Goal: Information Seeking & Learning: Learn about a topic

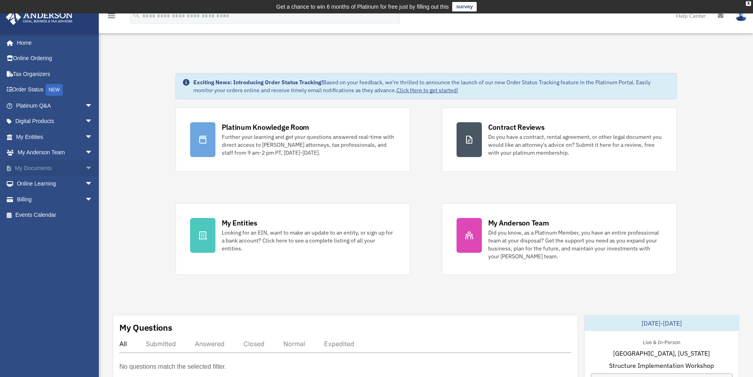
click at [85, 168] on span "arrow_drop_down" at bounding box center [93, 168] width 16 height 16
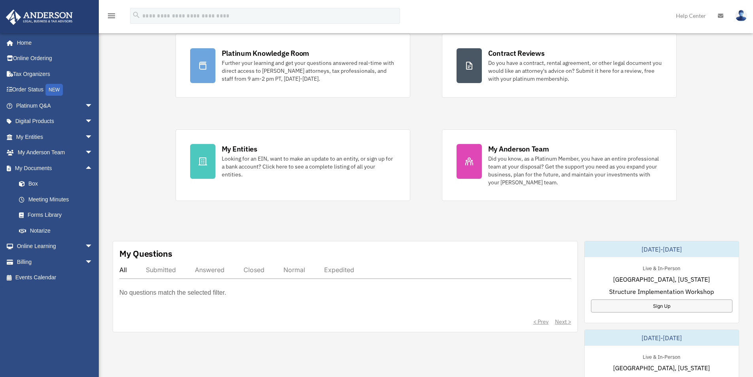
scroll to position [79, 0]
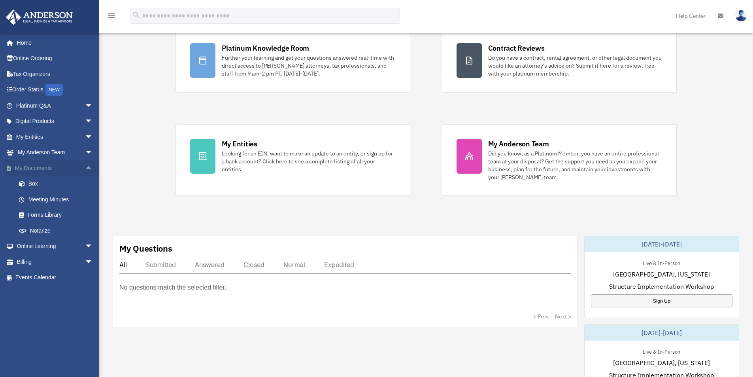
click at [57, 169] on link "My Documents arrow_drop_up" at bounding box center [55, 168] width 99 height 16
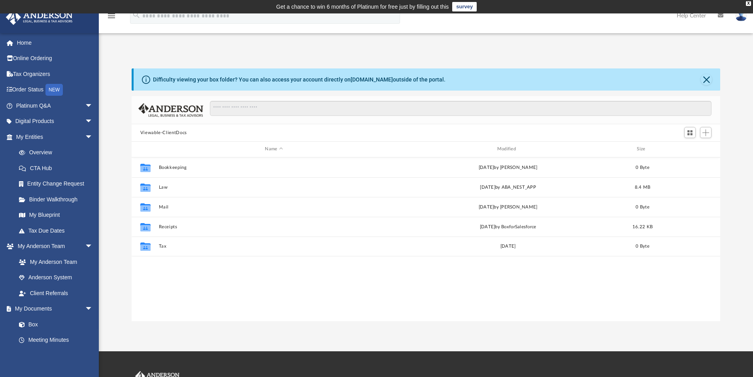
scroll to position [174, 583]
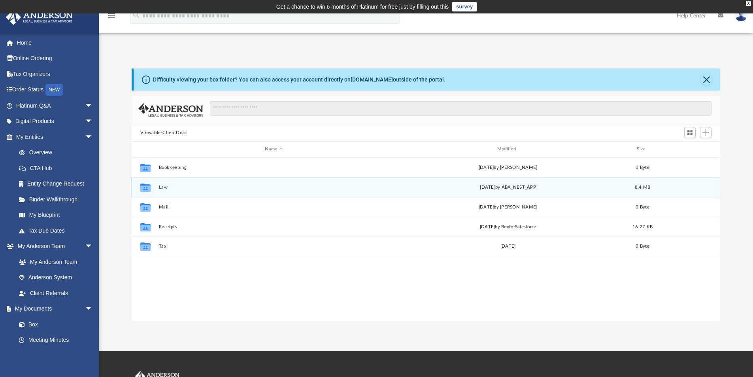
click at [149, 190] on icon "grid" at bounding box center [145, 188] width 10 height 6
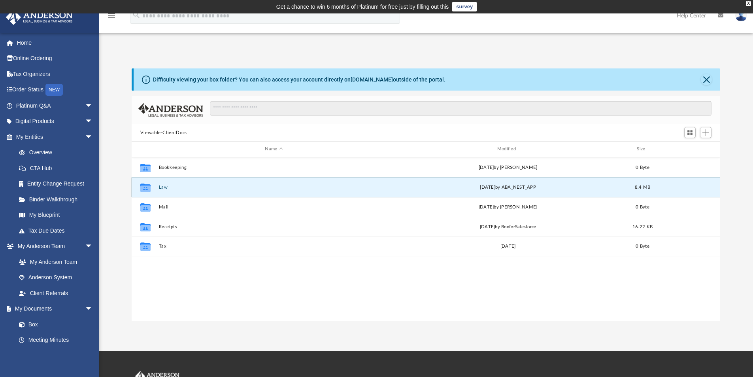
click at [147, 189] on icon "grid" at bounding box center [145, 187] width 10 height 8
click at [162, 188] on button "Law" at bounding box center [274, 187] width 231 height 5
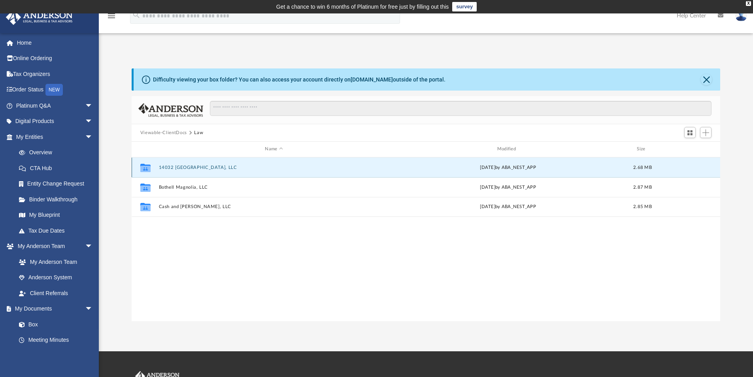
click at [198, 167] on button "14032 Woodinville, LLC" at bounding box center [274, 167] width 231 height 5
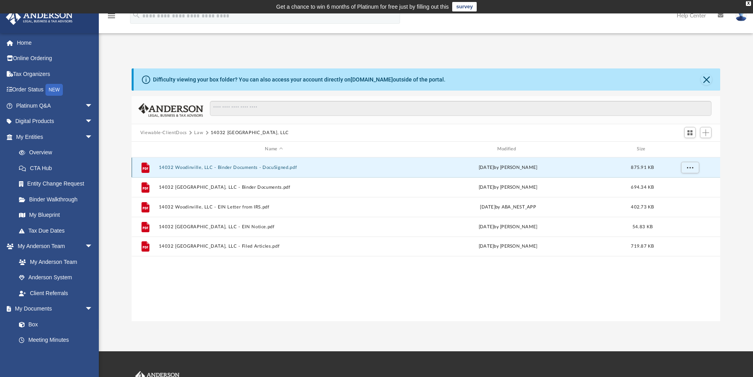
click at [188, 168] on button "14032 Woodinville, LLC - Binder Documents - DocuSigned.pdf" at bounding box center [274, 167] width 231 height 5
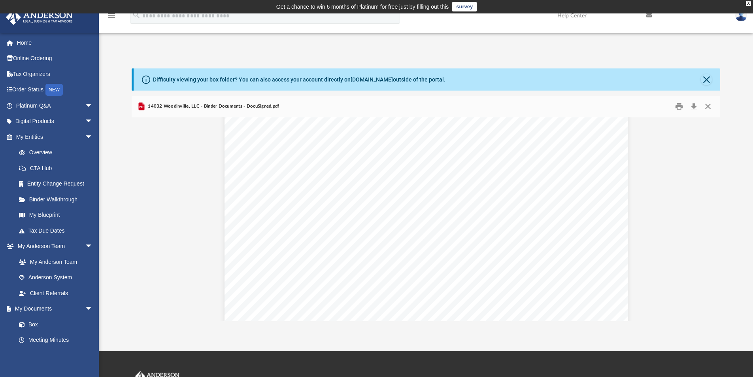
scroll to position [4033, 0]
click at [147, 108] on span "14032 Woodinville, LLC - Binder Documents - DocuSigned.pdf" at bounding box center [212, 106] width 133 height 7
click at [148, 106] on span "14032 Woodinville, LLC - Binder Documents - DocuSigned.pdf" at bounding box center [212, 106] width 133 height 7
click at [141, 107] on icon "Preview" at bounding box center [141, 106] width 6 height 8
click at [223, 107] on span "14032 Woodinville, LLC - Binder Documents - DocuSigned.pdf" at bounding box center [212, 106] width 133 height 7
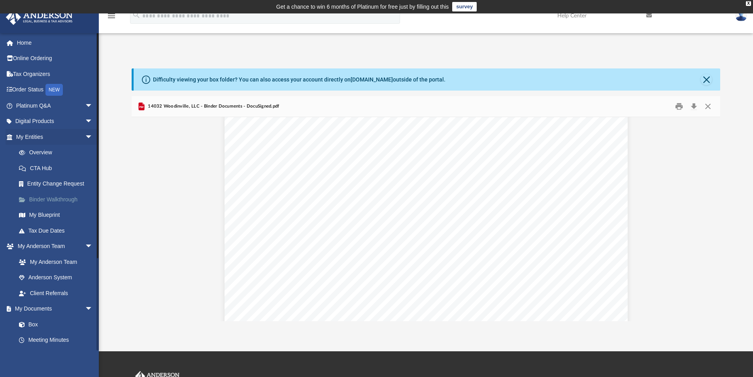
click at [65, 199] on link "Binder Walkthrough" at bounding box center [58, 199] width 94 height 16
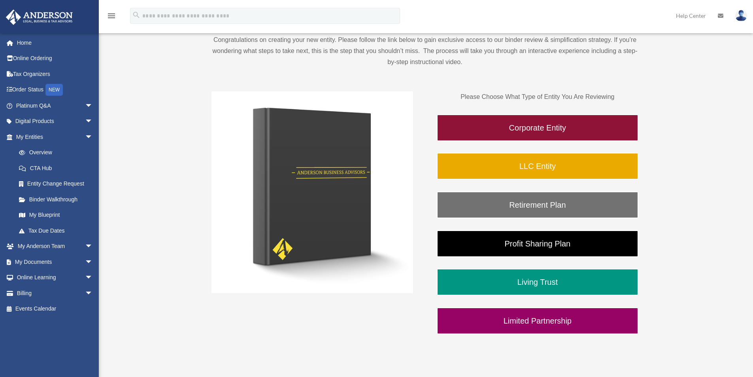
scroll to position [119, 0]
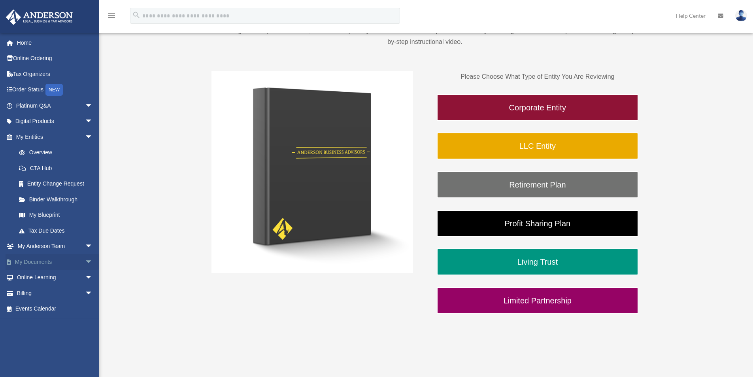
click at [85, 259] on span "arrow_drop_down" at bounding box center [93, 262] width 16 height 16
click at [36, 277] on link "Box" at bounding box center [58, 278] width 94 height 16
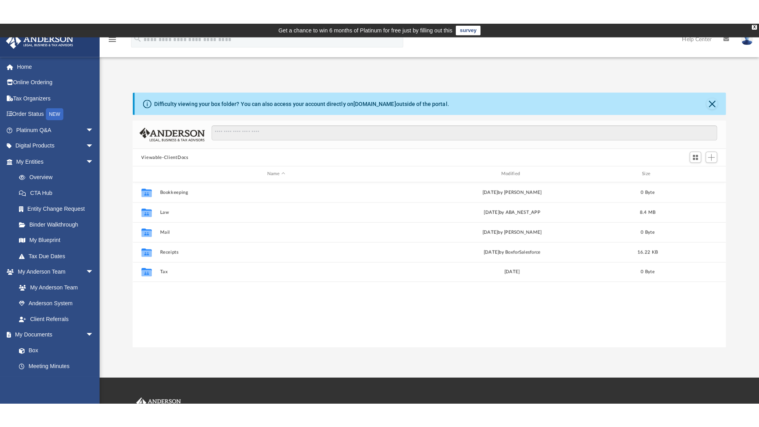
scroll to position [174, 583]
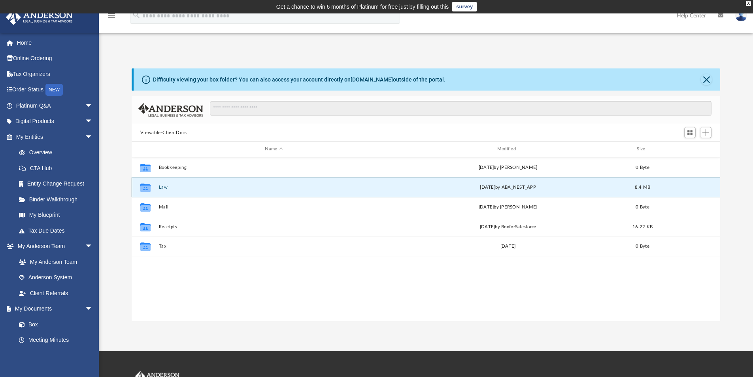
click at [161, 188] on button "Law" at bounding box center [274, 187] width 231 height 5
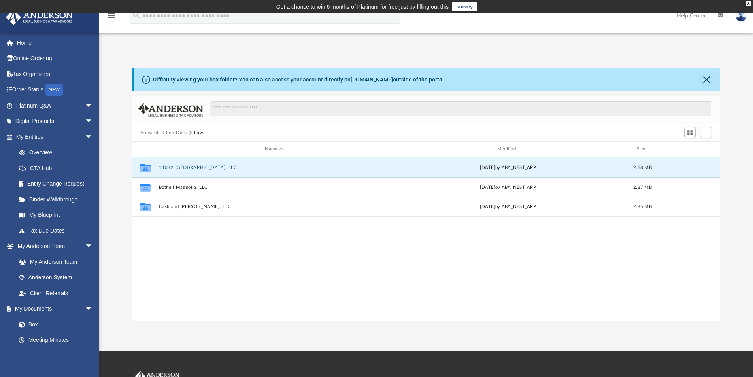
click at [177, 166] on button "14032 Woodinville, LLC" at bounding box center [274, 167] width 231 height 5
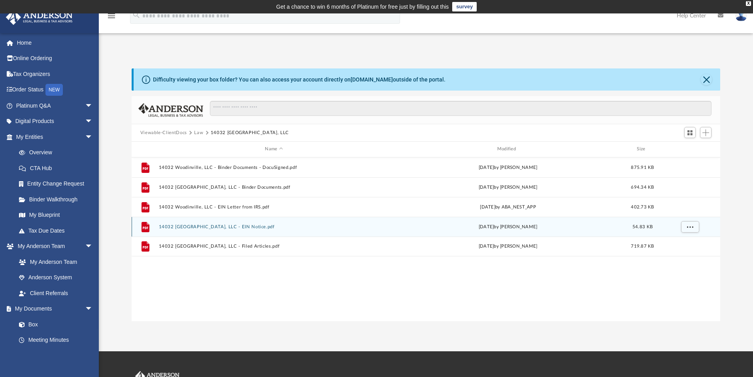
click at [227, 226] on button "14032 Woodinville, LLC - EIN Notice.pdf" at bounding box center [274, 226] width 231 height 5
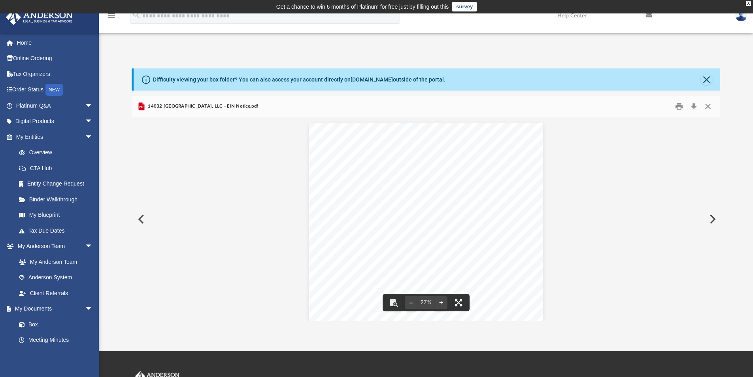
click at [459, 302] on button "File preview" at bounding box center [458, 302] width 17 height 17
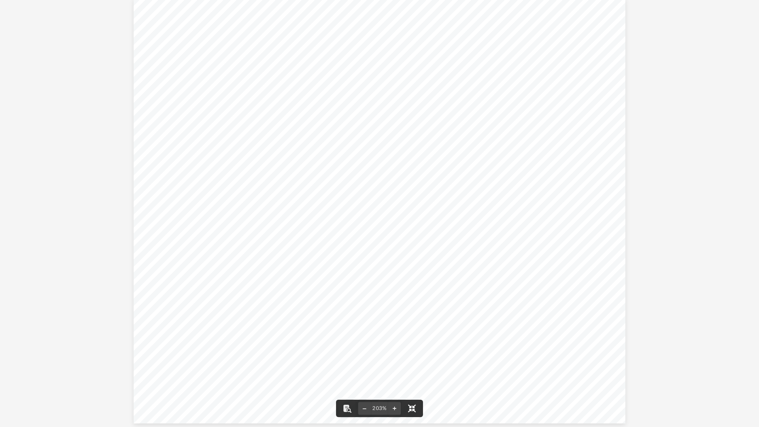
scroll to position [10, 0]
click at [438, 236] on div "Page 1" at bounding box center [380, 208] width 492 height 425
click at [592, 137] on div "Page 1" at bounding box center [380, 218] width 492 height 425
click at [557, 145] on div "Page 1" at bounding box center [380, 218] width 492 height 425
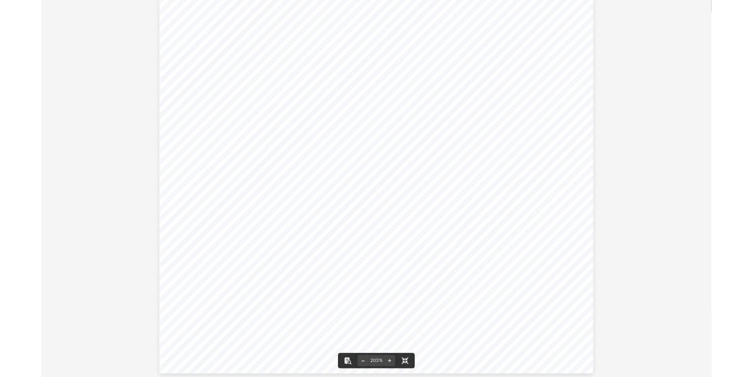
scroll to position [10, 0]
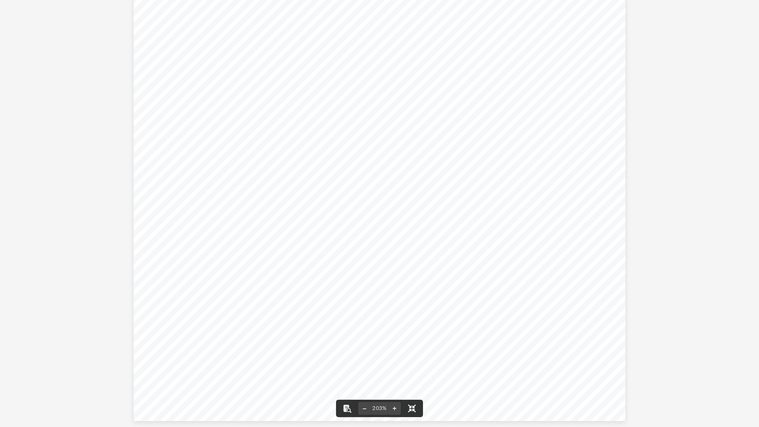
click at [412, 376] on button "File preview" at bounding box center [411, 408] width 17 height 17
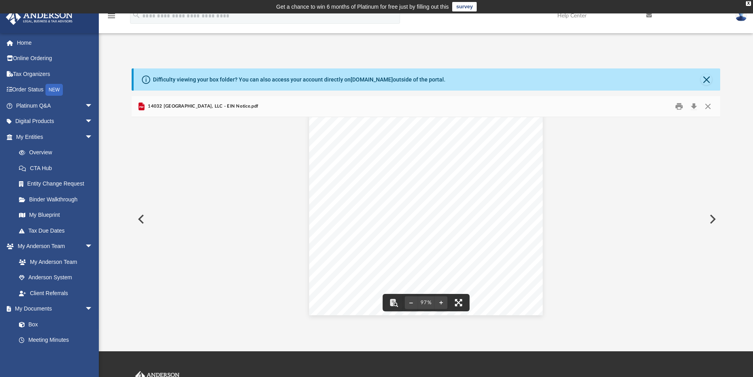
scroll to position [0, 0]
click at [513, 188] on div "Page 1" at bounding box center [426, 224] width 234 height 202
click at [711, 220] on button "Preview" at bounding box center [711, 219] width 17 height 22
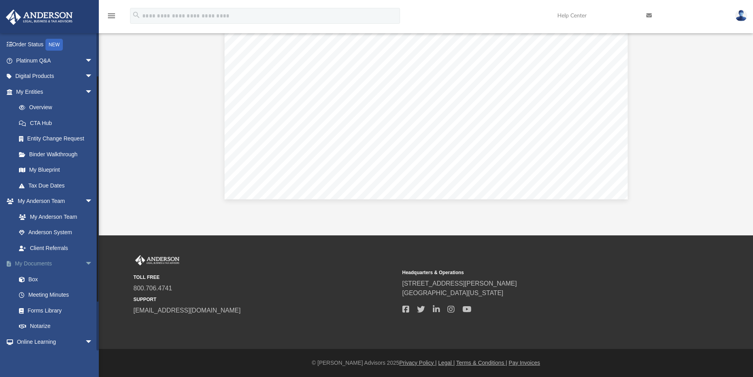
scroll to position [124, 0]
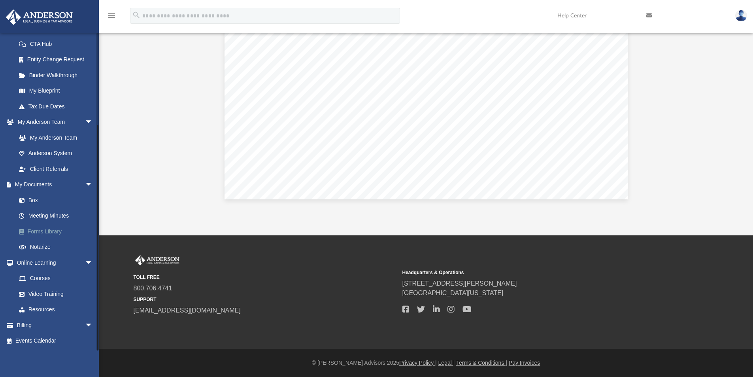
click at [57, 231] on link "Forms Library" at bounding box center [58, 231] width 94 height 16
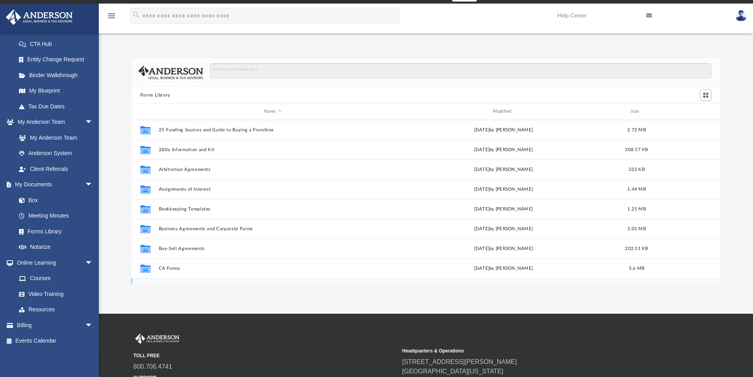
scroll to position [9, 0]
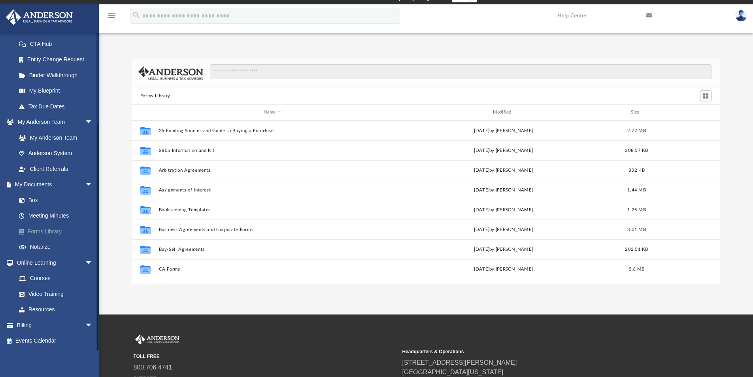
click at [56, 230] on link "Forms Library" at bounding box center [58, 231] width 94 height 16
click at [11, 184] on span at bounding box center [13, 185] width 4 height 6
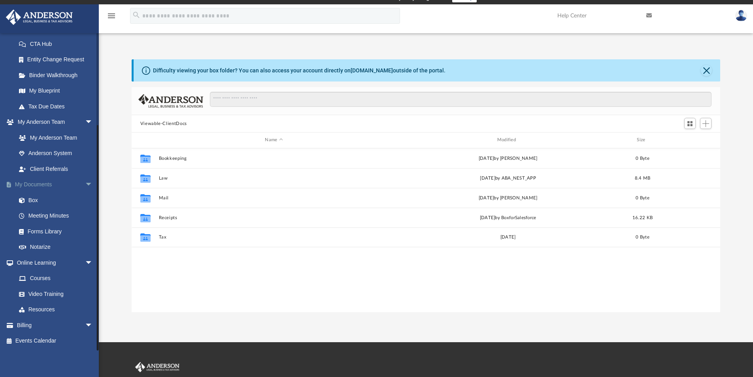
scroll to position [174, 583]
click at [11, 184] on span at bounding box center [13, 185] width 4 height 6
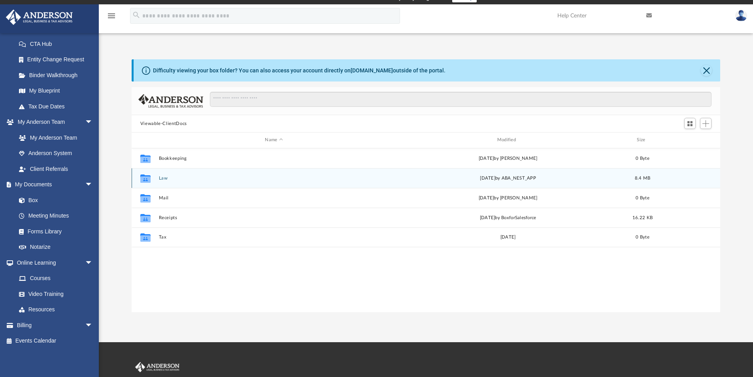
click at [158, 179] on div "Collaborated Folder Law Thu Feb 20 2025 by ABA_NEST_APP 8.4 MB" at bounding box center [426, 178] width 589 height 20
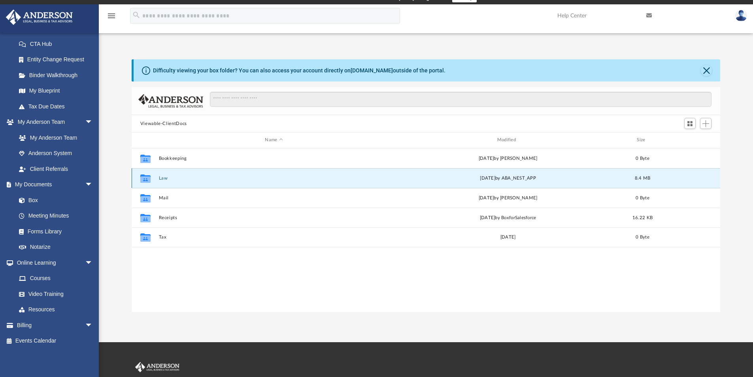
click at [145, 180] on icon "grid" at bounding box center [145, 179] width 10 height 6
click at [165, 176] on button "Law" at bounding box center [274, 178] width 231 height 5
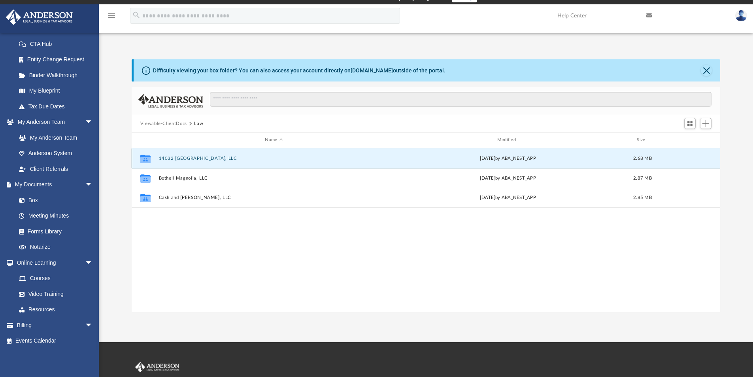
click at [179, 159] on button "14032 Woodinville, LLC" at bounding box center [274, 158] width 231 height 5
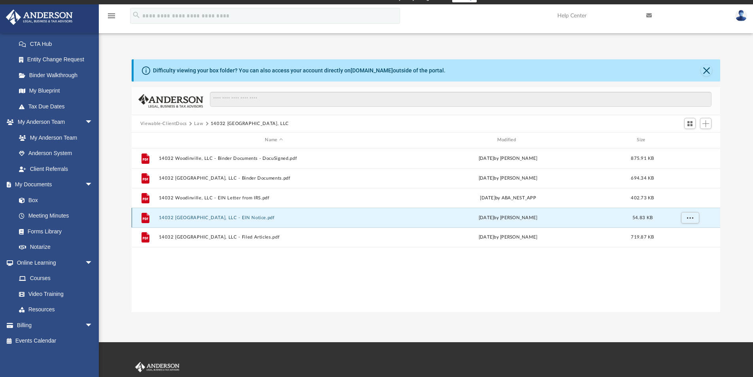
click at [219, 216] on button "14032 Woodinville, LLC - EIN Notice.pdf" at bounding box center [274, 217] width 231 height 5
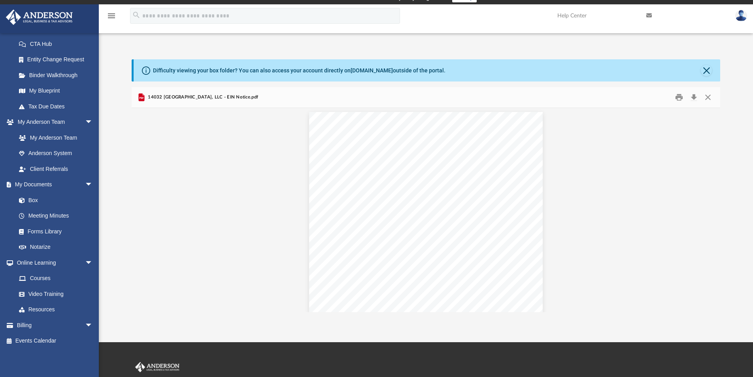
scroll to position [0, 0]
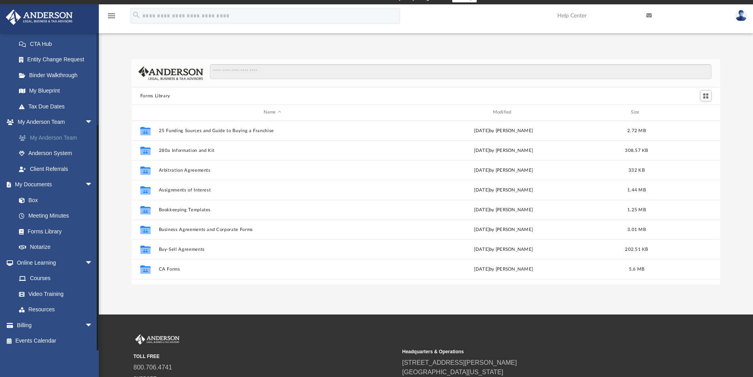
scroll to position [174, 583]
click at [48, 204] on link "Box" at bounding box center [58, 200] width 94 height 16
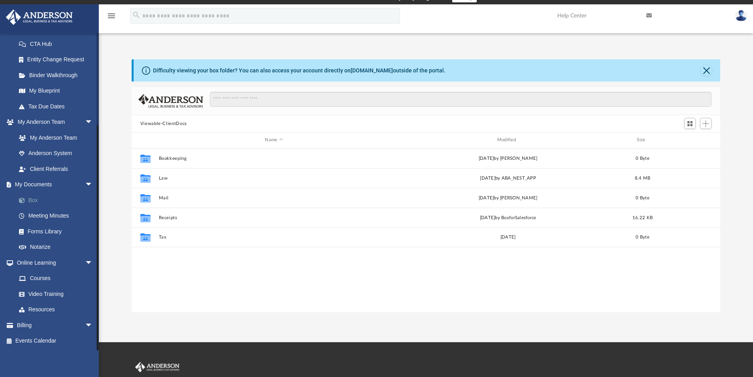
scroll to position [174, 583]
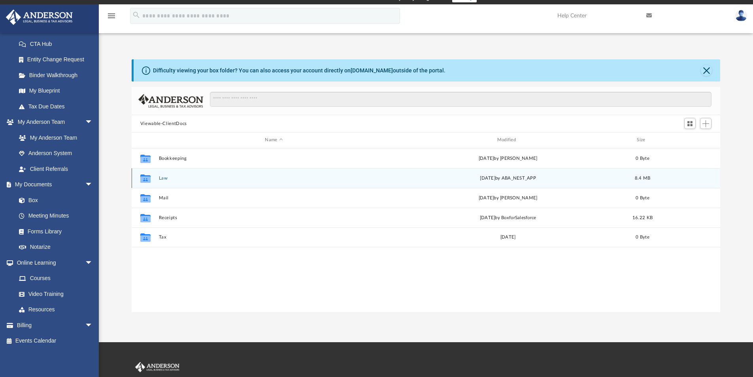
click at [177, 179] on button "Law" at bounding box center [274, 178] width 231 height 5
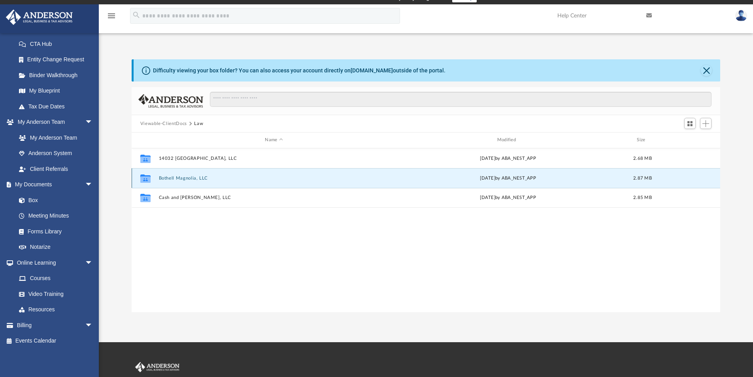
click at [190, 176] on button "Bothell Magnolia, LLC" at bounding box center [274, 178] width 231 height 5
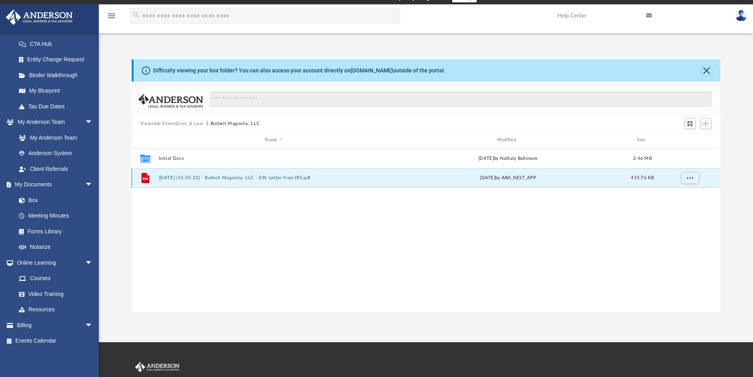
click at [182, 176] on button "2024.10.31 (15:55:23) - Bothell Magnolia, LLC - EIN Letter from IRS.pdf" at bounding box center [274, 177] width 231 height 5
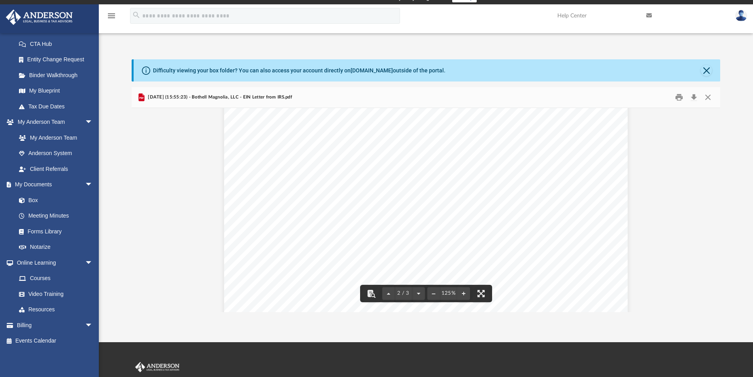
scroll to position [751, 0]
drag, startPoint x: 325, startPoint y: 216, endPoint x: 316, endPoint y: 221, distance: 9.9
drag, startPoint x: 316, startPoint y: 221, endPoint x: 273, endPoint y: 212, distance: 44.3
click at [273, 212] on div "Page 2" at bounding box center [426, 157] width 404 height 522
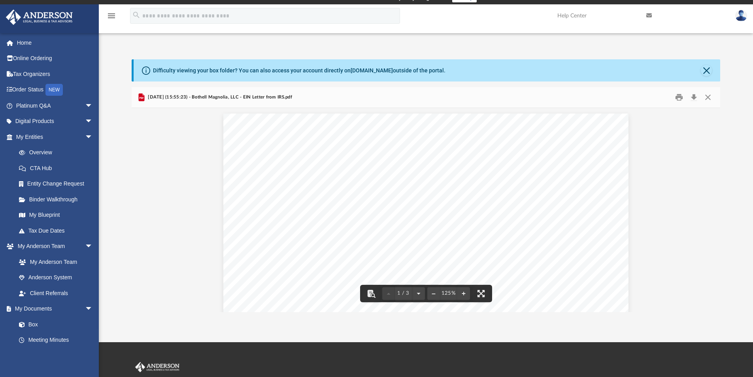
scroll to position [0, 0]
click at [680, 94] on button "Print" at bounding box center [679, 97] width 16 height 12
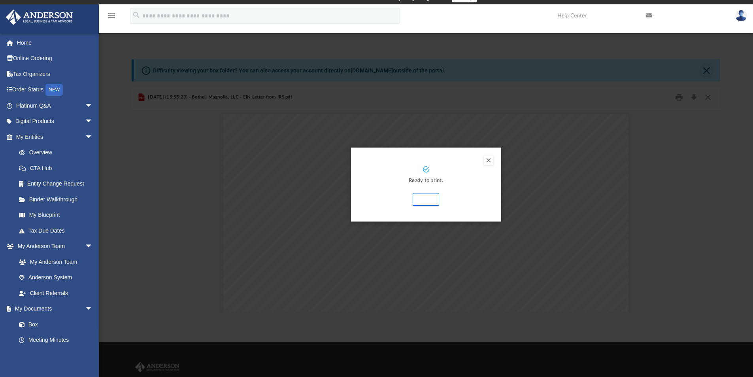
drag, startPoint x: 479, startPoint y: 189, endPoint x: 366, endPoint y: 131, distance: 127.0
click at [366, 131] on div "Preview" at bounding box center [376, 188] width 753 height 377
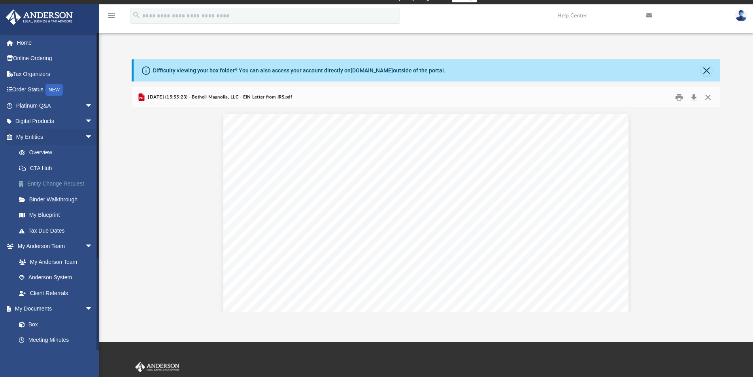
click at [36, 181] on link "Entity Change Request" at bounding box center [58, 184] width 94 height 16
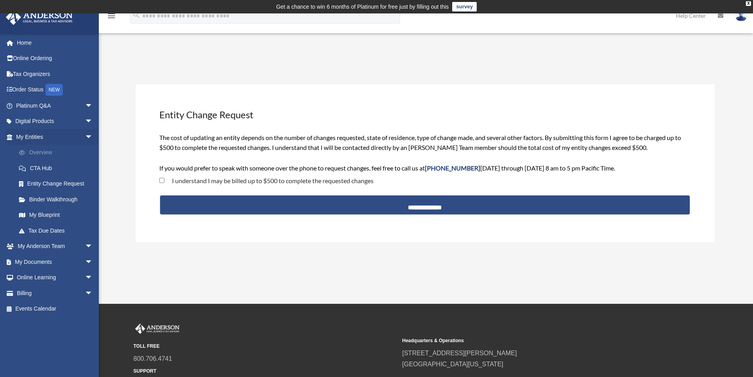
click at [43, 153] on link "Overview" at bounding box center [58, 153] width 94 height 16
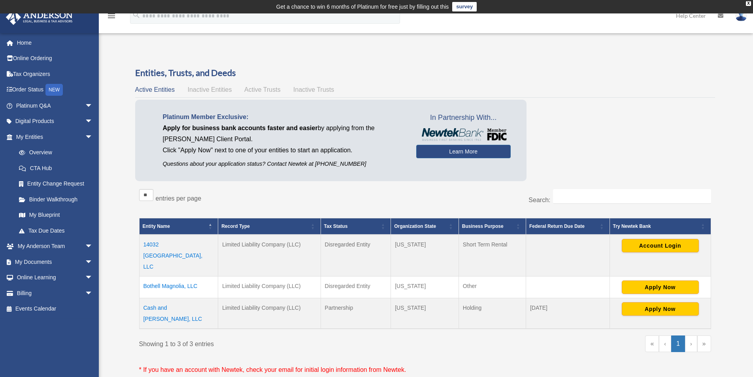
click at [177, 242] on td "14032 Woodinville, LLC" at bounding box center [178, 255] width 79 height 42
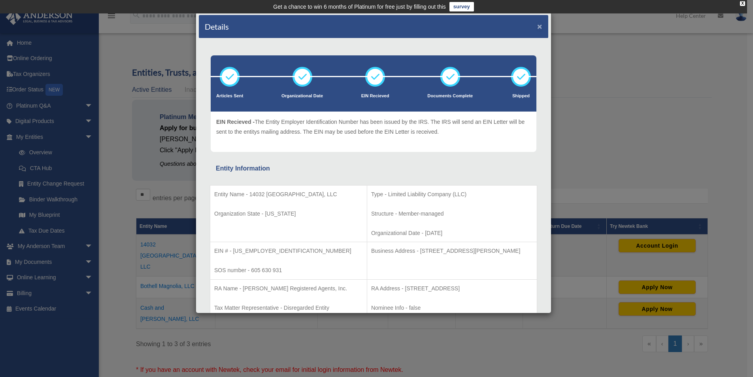
click at [537, 25] on button "×" at bounding box center [539, 26] width 5 height 8
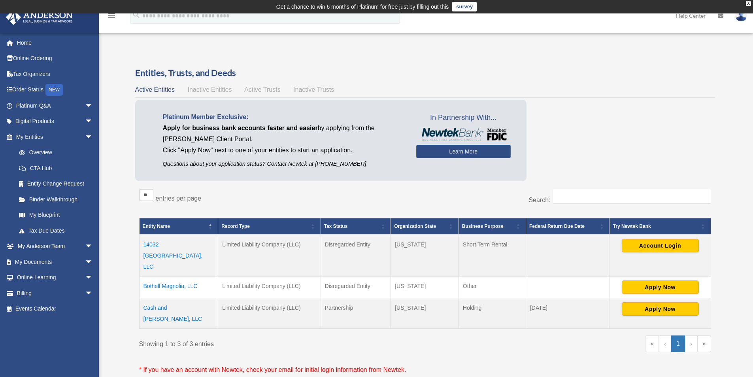
click at [175, 298] on td "Cash and Benny, LLC" at bounding box center [178, 313] width 79 height 31
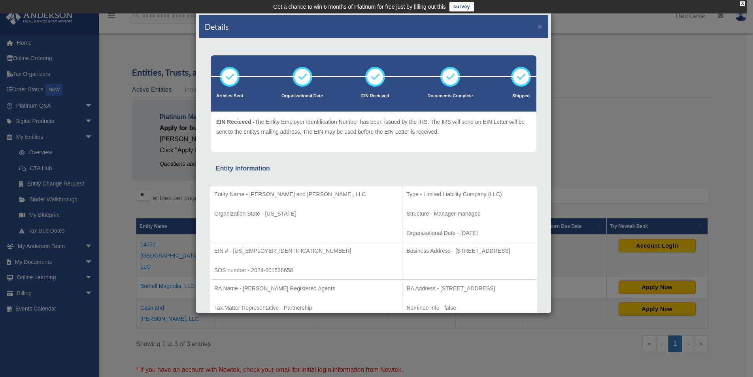
click at [373, 76] on icon at bounding box center [375, 77] width 24 height 24
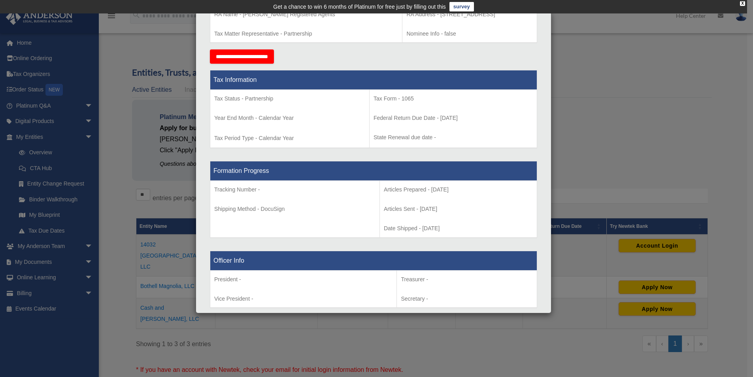
scroll to position [277, 0]
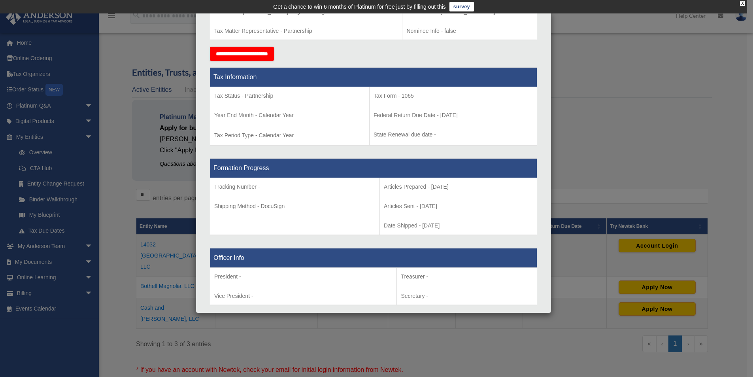
click at [129, 224] on div "Details × Articles Sent Organizational Date" at bounding box center [376, 188] width 753 height 377
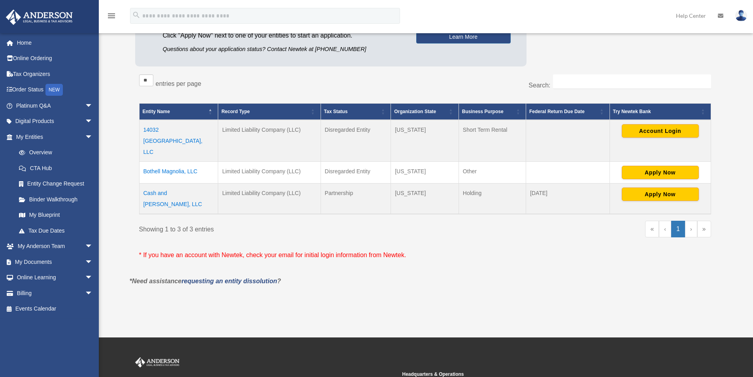
scroll to position [119, 0]
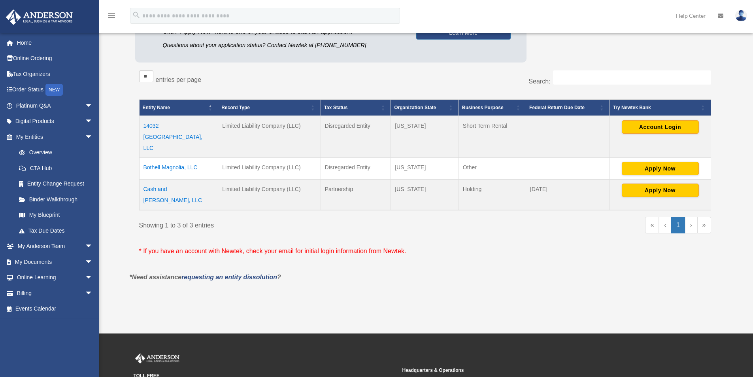
click at [176, 180] on td "Cash and [PERSON_NAME], LLC" at bounding box center [178, 195] width 79 height 31
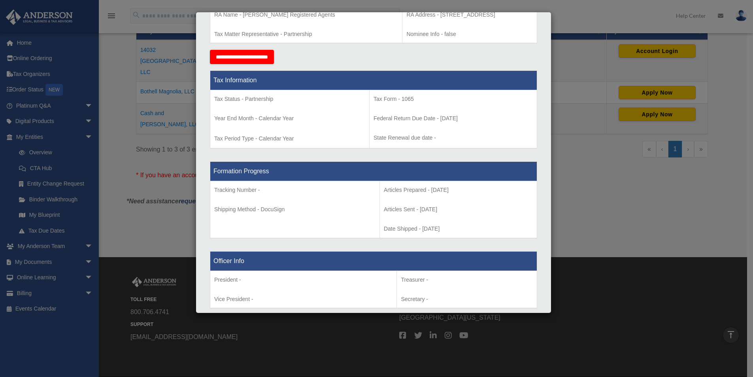
scroll to position [277, 0]
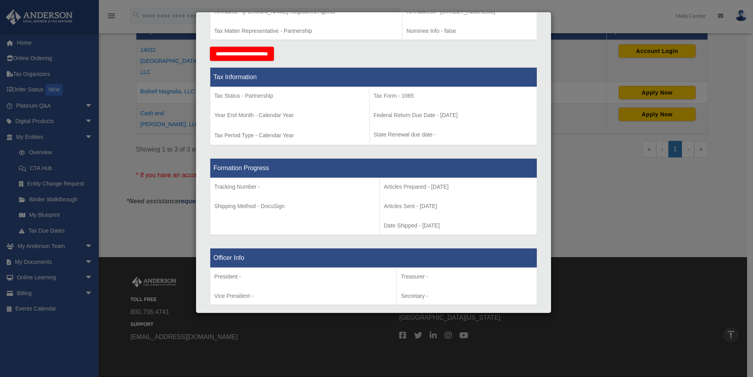
click at [79, 210] on div "Details × Articles Sent Organizational Date" at bounding box center [376, 188] width 753 height 377
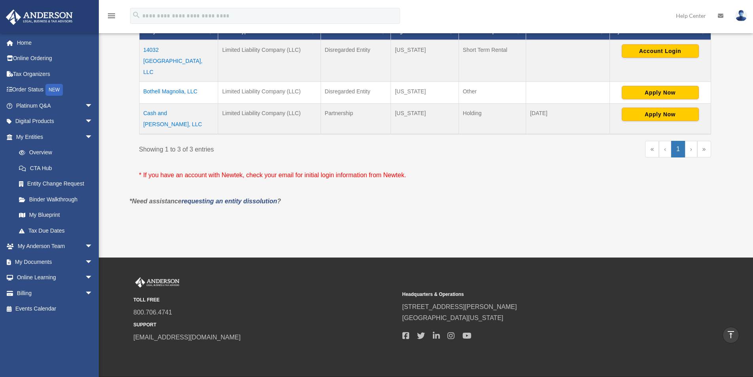
click at [170, 104] on td "Cash and [PERSON_NAME], LLC" at bounding box center [178, 119] width 79 height 31
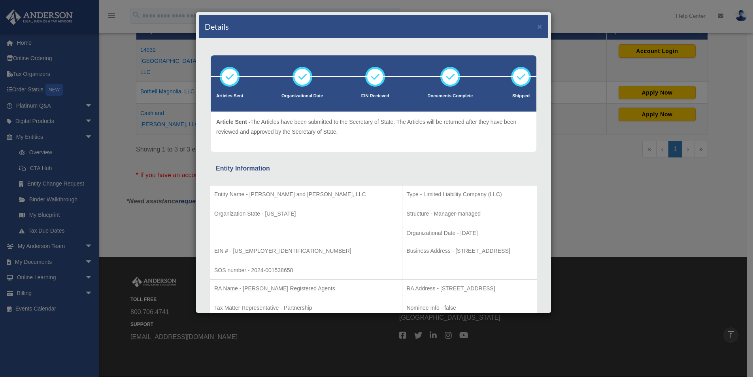
scroll to position [0, 0]
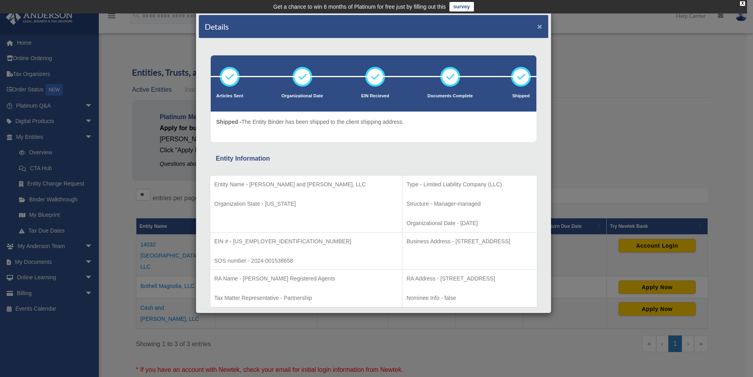
click at [537, 25] on button "×" at bounding box center [539, 26] width 5 height 8
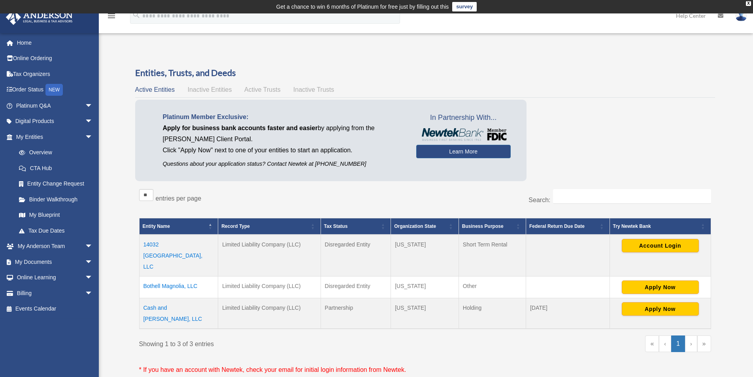
click at [176, 276] on td "Bothell Magnolia, LLC" at bounding box center [178, 287] width 79 height 22
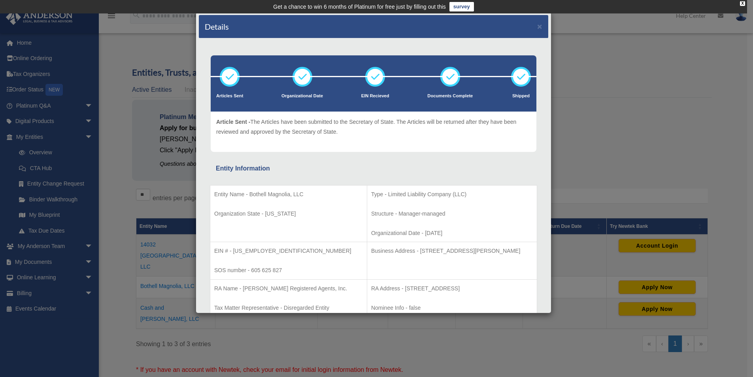
click at [669, 123] on div "Details × Articles Sent Organizational Date" at bounding box center [376, 188] width 753 height 377
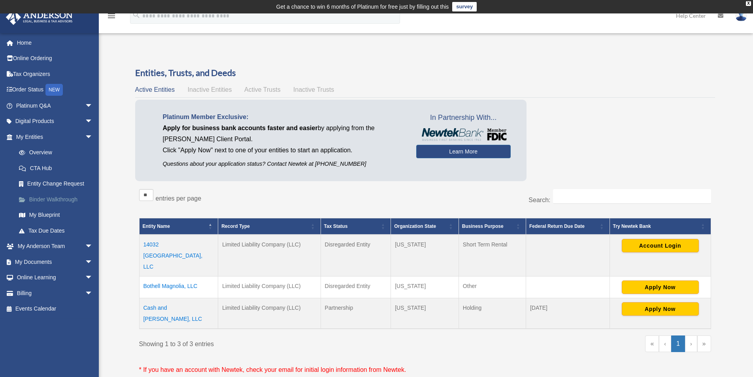
click at [71, 200] on link "Binder Walkthrough" at bounding box center [58, 199] width 94 height 16
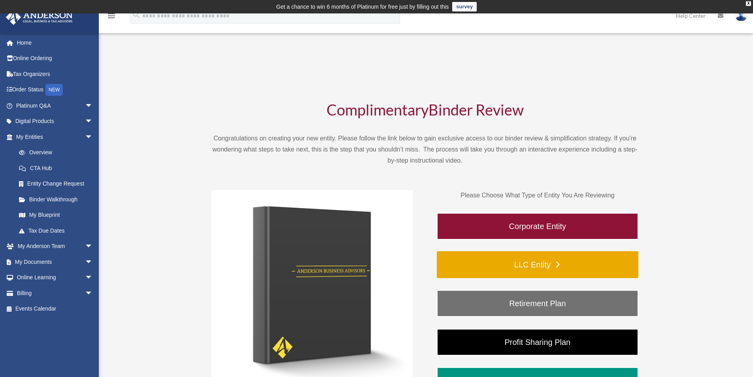
click at [543, 262] on link "LLC Entity" at bounding box center [538, 264] width 202 height 27
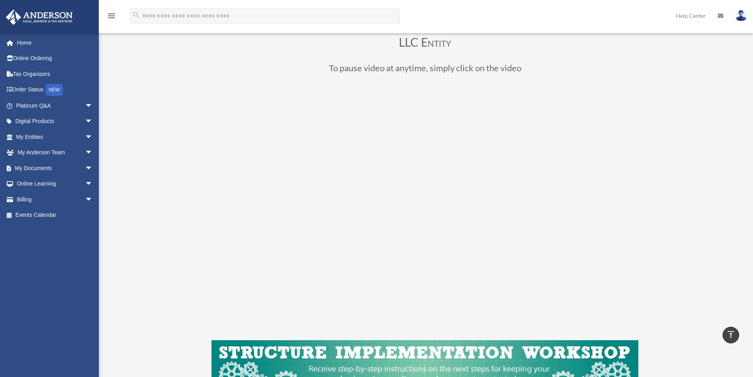
scroll to position [44, 0]
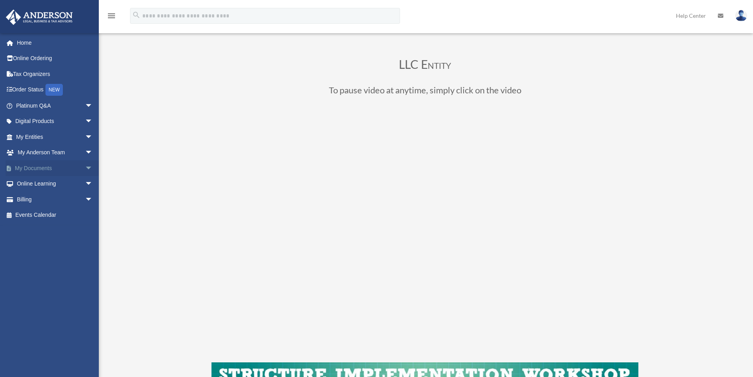
click at [85, 167] on span "arrow_drop_down" at bounding box center [93, 168] width 16 height 16
click at [33, 183] on link "Box" at bounding box center [58, 184] width 94 height 16
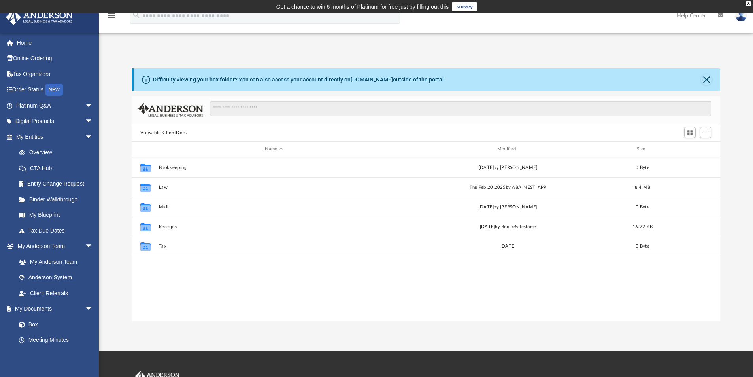
scroll to position [174, 583]
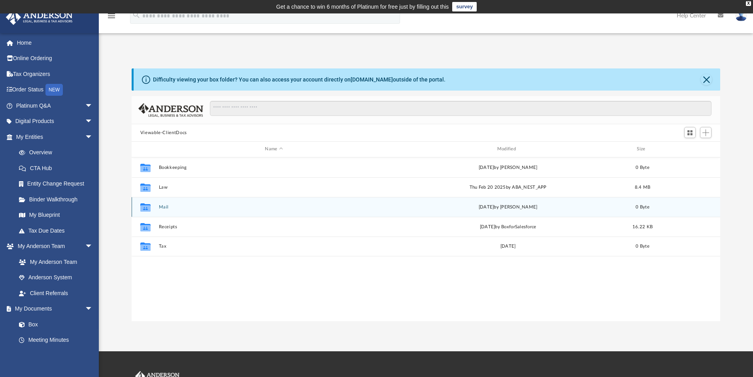
click at [145, 205] on icon "grid" at bounding box center [145, 208] width 10 height 6
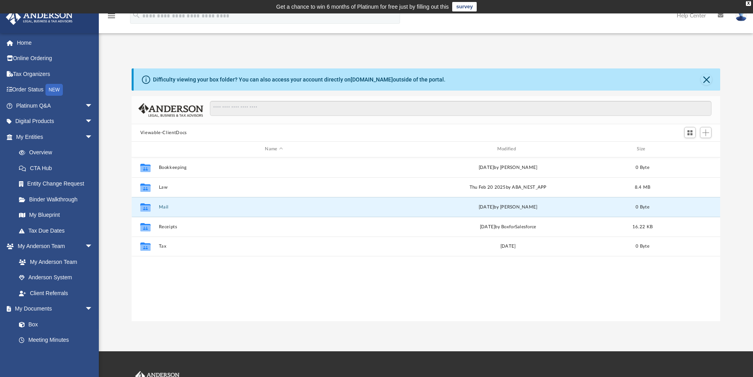
drag, startPoint x: 111, startPoint y: 205, endPoint x: 99, endPoint y: 203, distance: 12.5
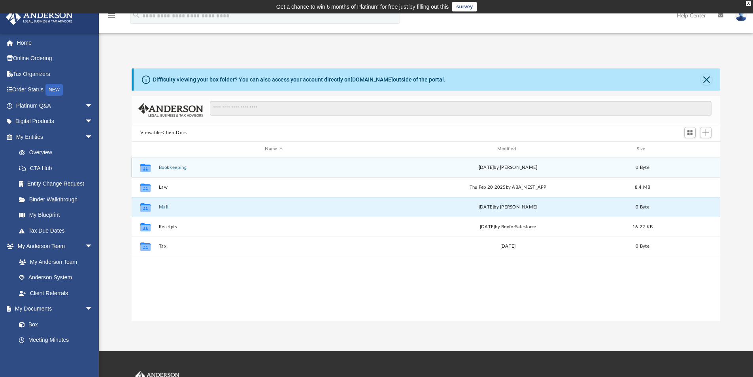
drag, startPoint x: 99, startPoint y: 203, endPoint x: 406, endPoint y: 168, distance: 309.2
click at [406, 168] on div "[DATE] by [PERSON_NAME]" at bounding box center [508, 167] width 231 height 7
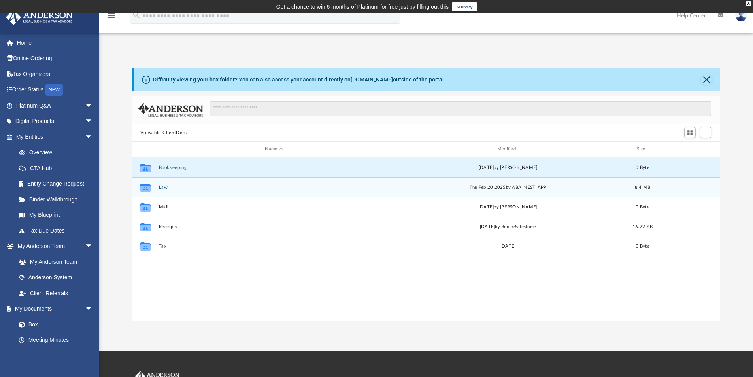
click at [162, 189] on button "Law" at bounding box center [274, 187] width 231 height 5
